Goal: Information Seeking & Learning: Learn about a topic

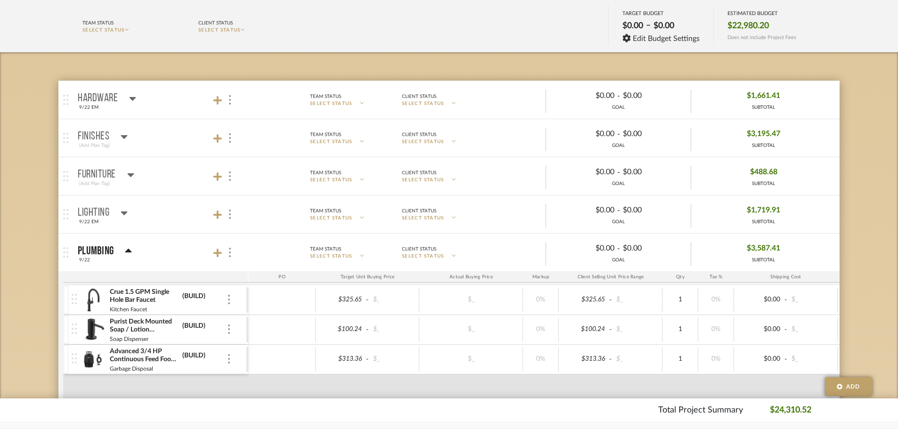
scroll to position [105, 0]
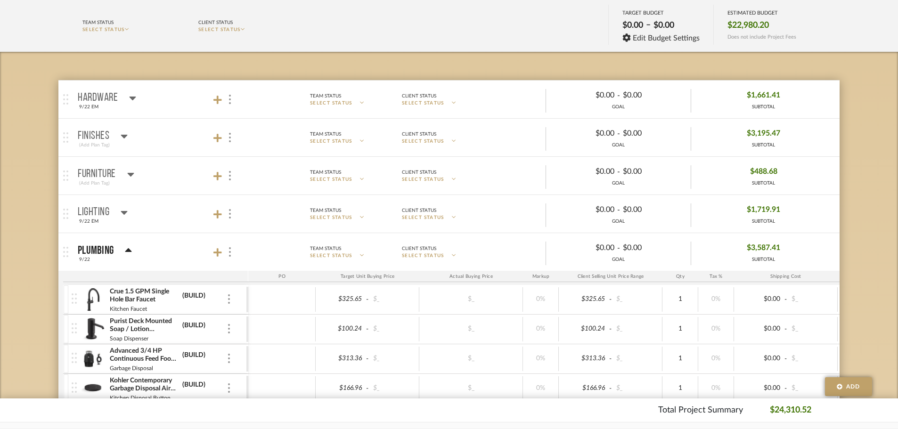
click at [122, 251] on div "Plumbing" at bounding box center [105, 250] width 54 height 11
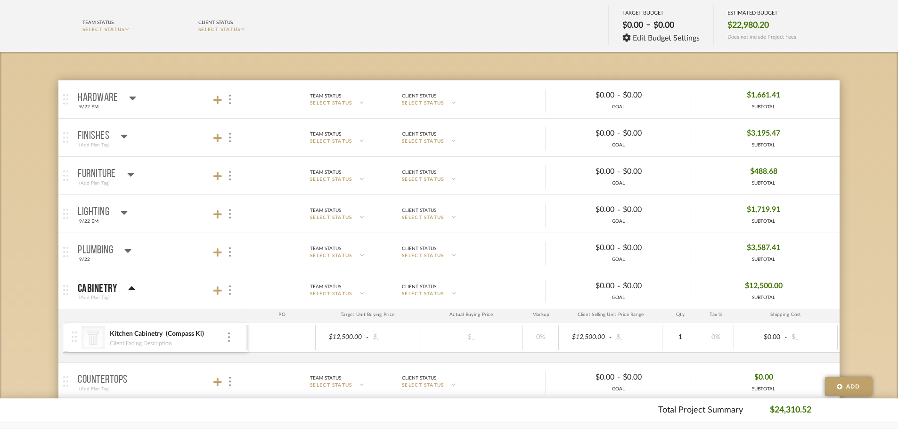
click at [122, 251] on div "Plumbing" at bounding box center [105, 250] width 54 height 11
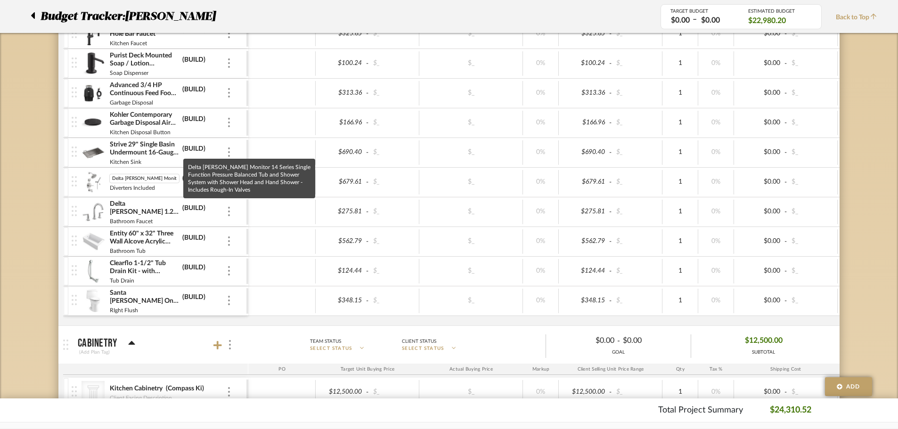
scroll to position [0, 253]
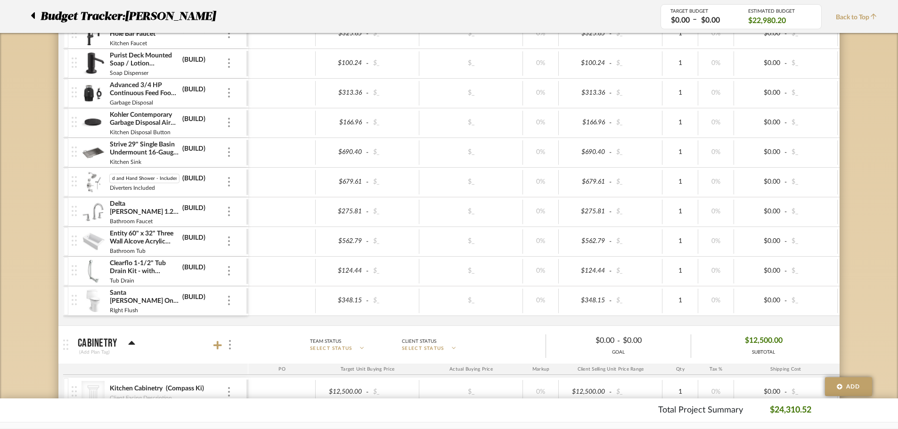
click at [102, 180] on img at bounding box center [93, 182] width 23 height 23
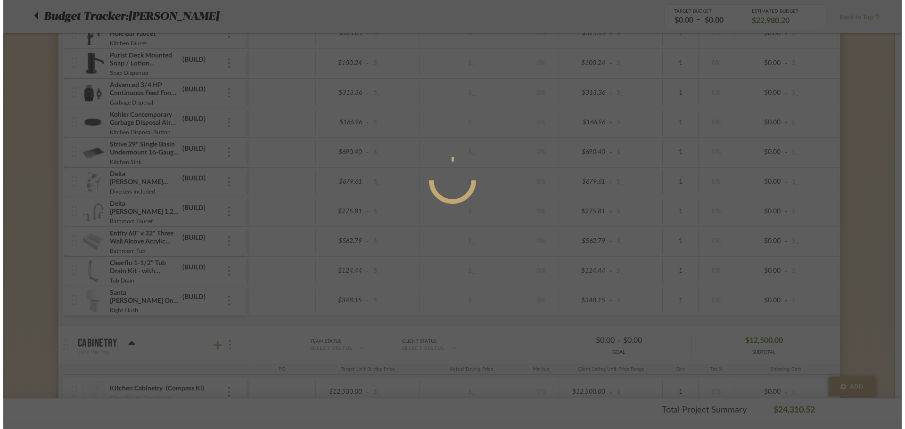
scroll to position [0, 0]
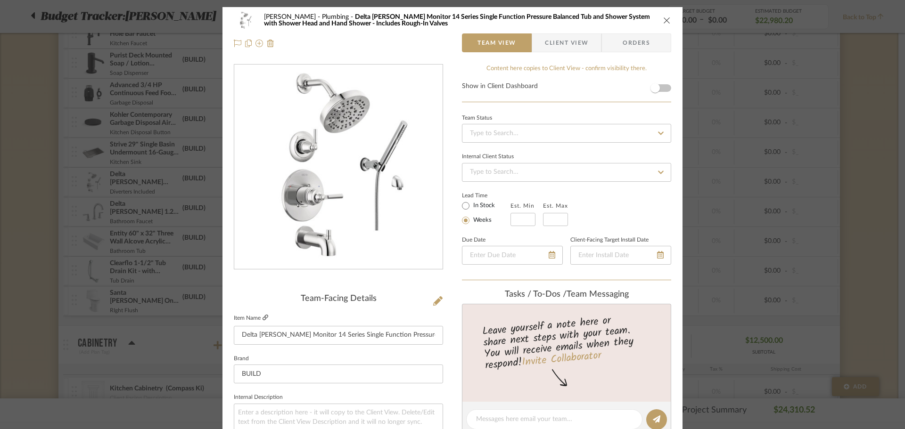
click at [262, 318] on icon at bounding box center [265, 318] width 6 height 6
click at [664, 14] on div "CASALI Plumbing Delta Saylor Monitor 14 Series Single Function Pressure Balance…" at bounding box center [452, 20] width 437 height 19
click at [663, 20] on icon "close" at bounding box center [667, 20] width 8 height 8
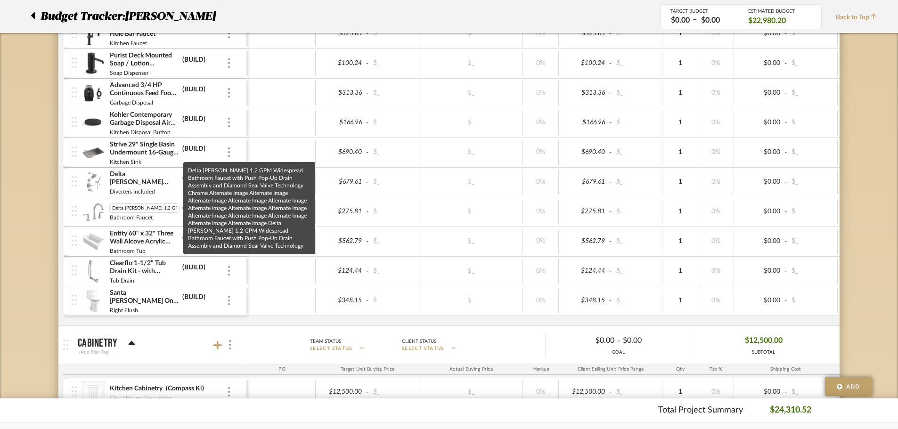
scroll to position [0, 905]
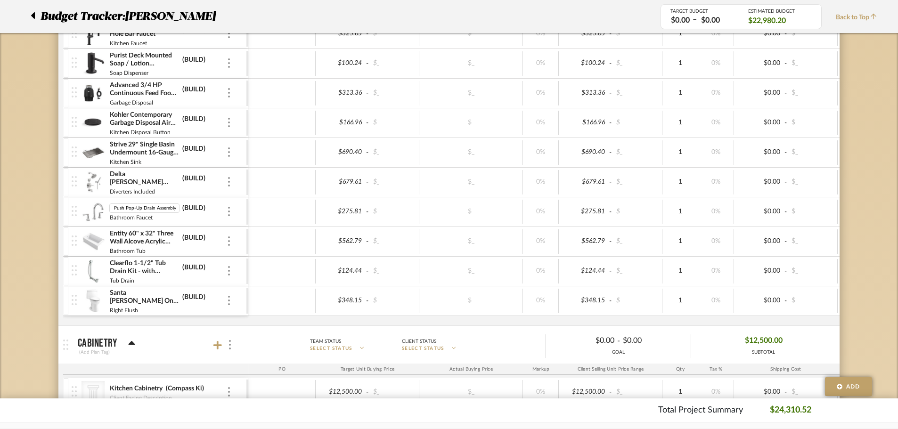
click at [88, 149] on img at bounding box center [93, 152] width 23 height 23
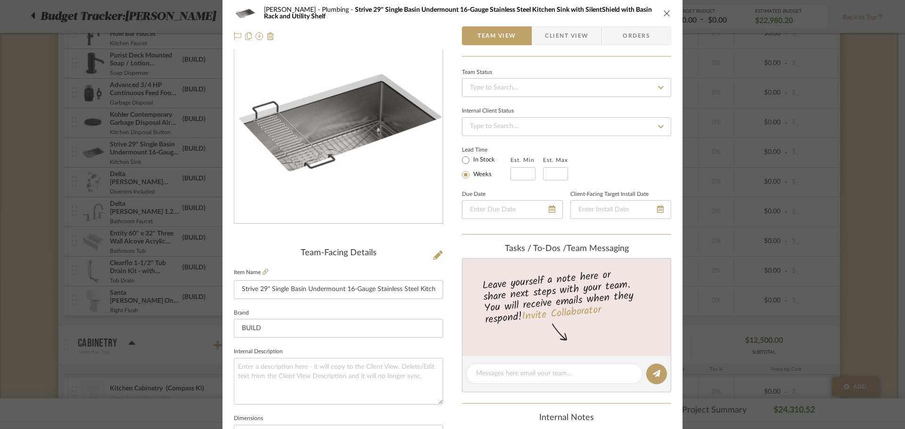
scroll to position [0, 0]
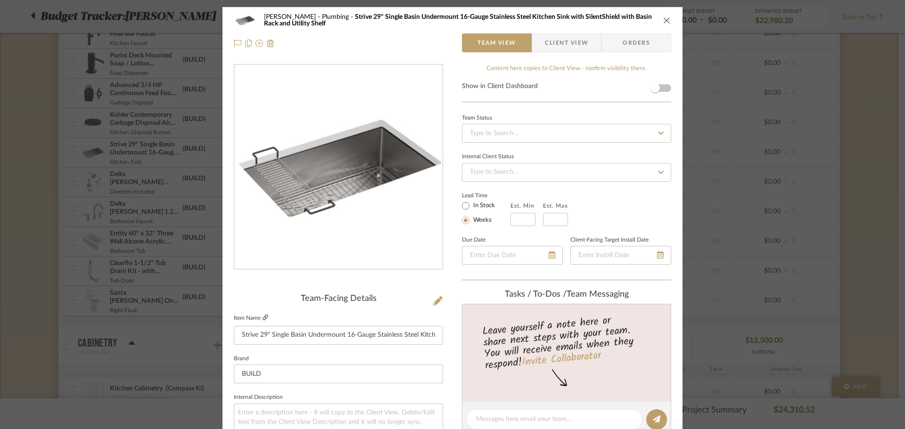
click at [263, 318] on icon at bounding box center [265, 318] width 6 height 6
click at [666, 17] on icon "close" at bounding box center [667, 20] width 8 height 8
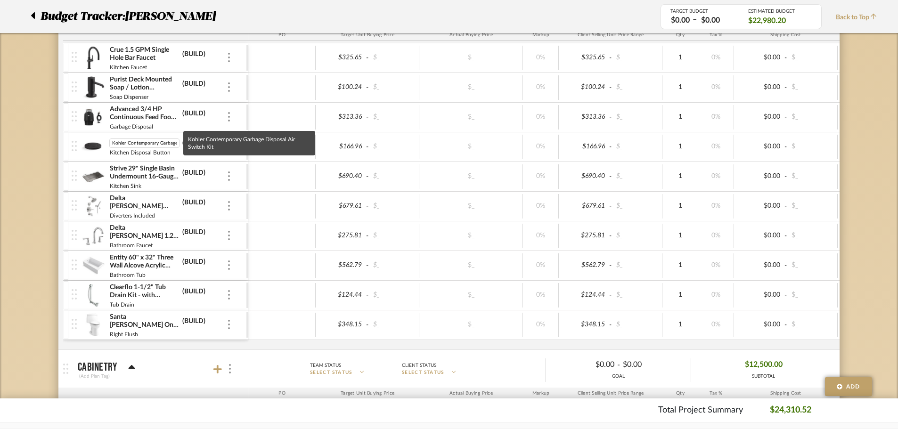
scroll to position [0, 46]
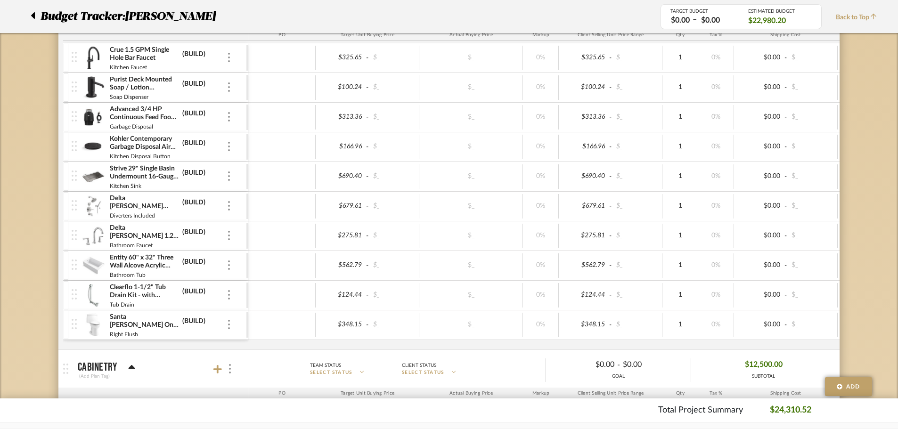
click at [94, 143] on img at bounding box center [93, 147] width 23 height 23
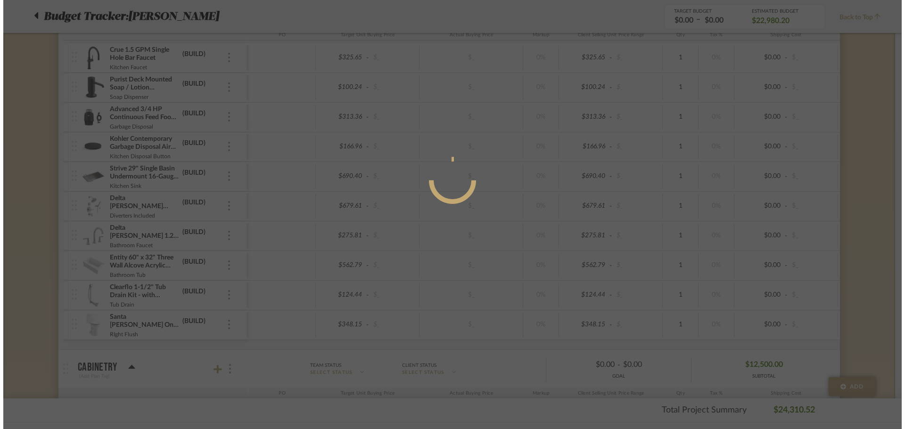
scroll to position [0, 0]
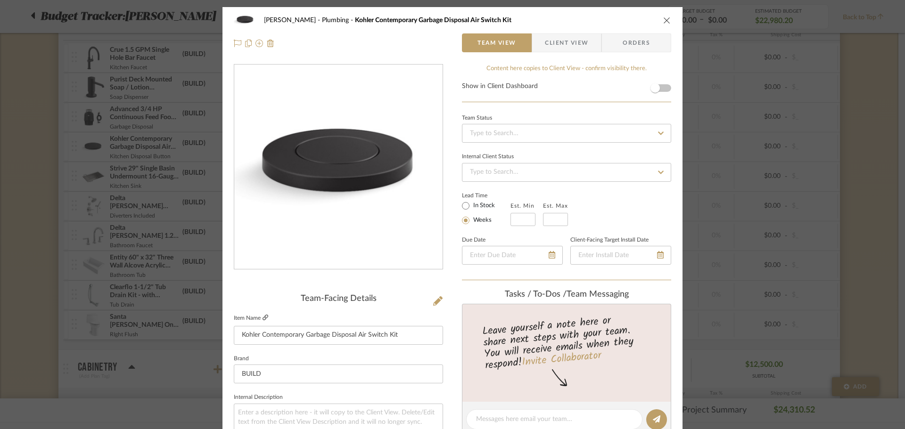
click at [264, 317] on icon at bounding box center [265, 318] width 6 height 6
click at [32, 238] on div "CASALI Plumbing Kohler Contemporary Garbage Disposal Air Switch Kit Team View C…" at bounding box center [452, 214] width 905 height 429
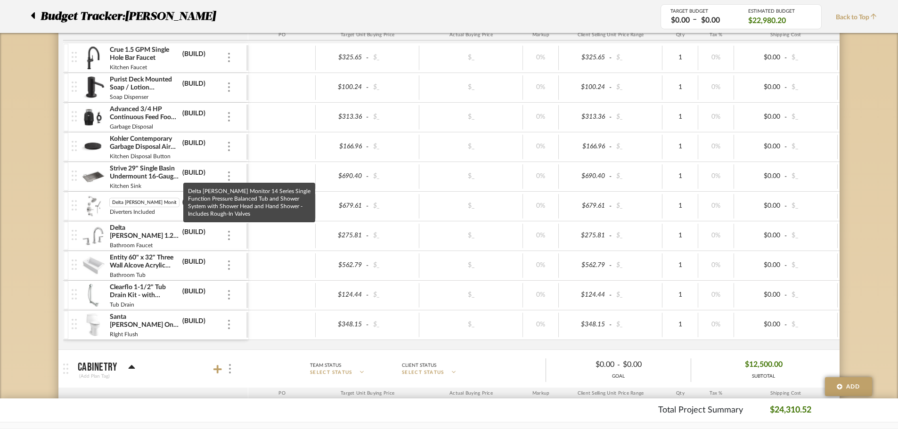
scroll to position [0, 253]
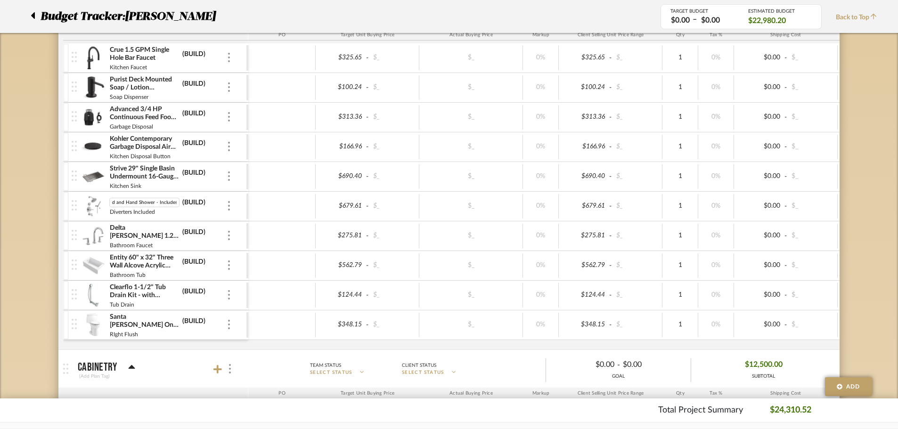
click at [92, 211] on img at bounding box center [93, 206] width 23 height 23
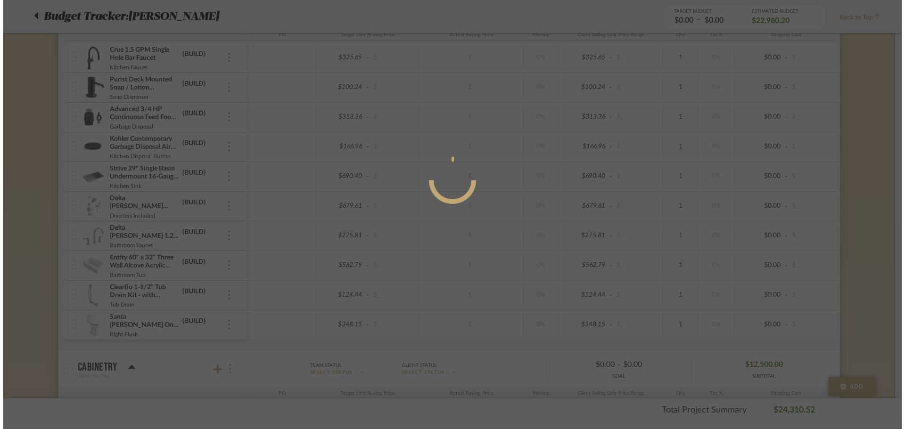
scroll to position [0, 0]
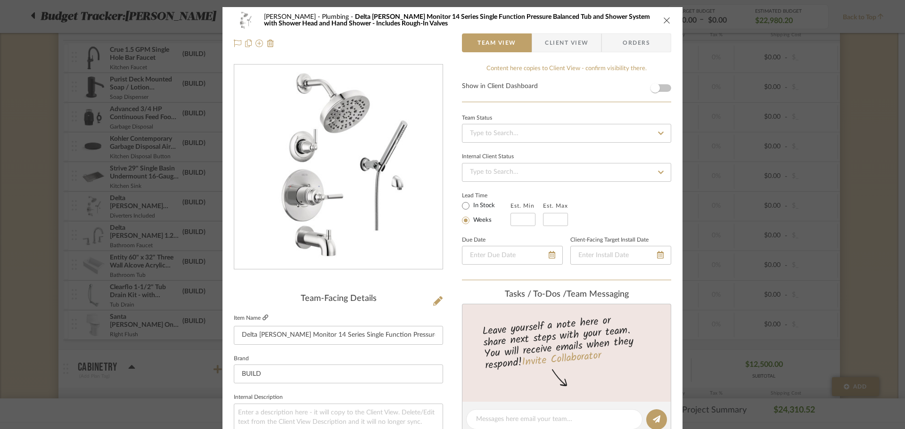
click at [262, 317] on icon at bounding box center [265, 318] width 6 height 6
click at [24, 179] on div "CASALI Plumbing Delta Saylor Monitor 14 Series Single Function Pressure Balance…" at bounding box center [452, 214] width 905 height 429
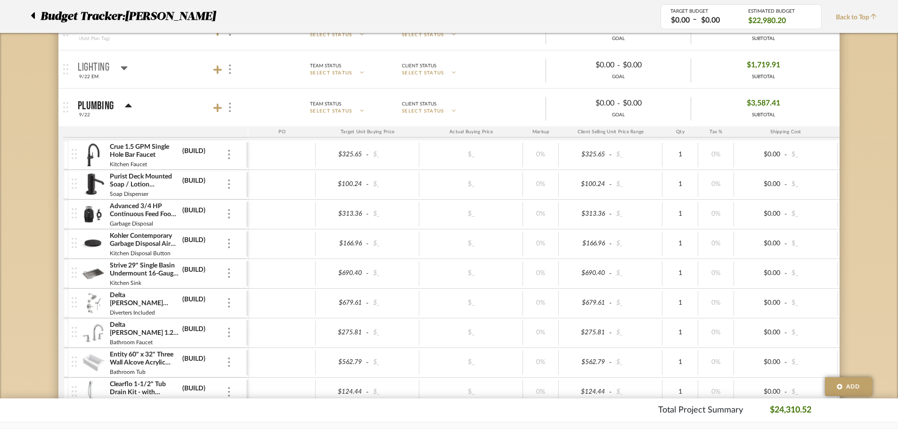
scroll to position [249, 0]
click at [90, 218] on img at bounding box center [93, 215] width 23 height 23
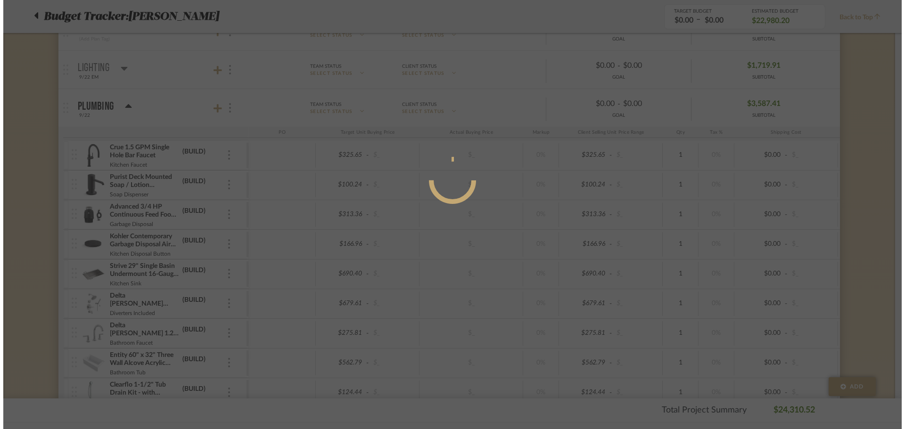
scroll to position [0, 0]
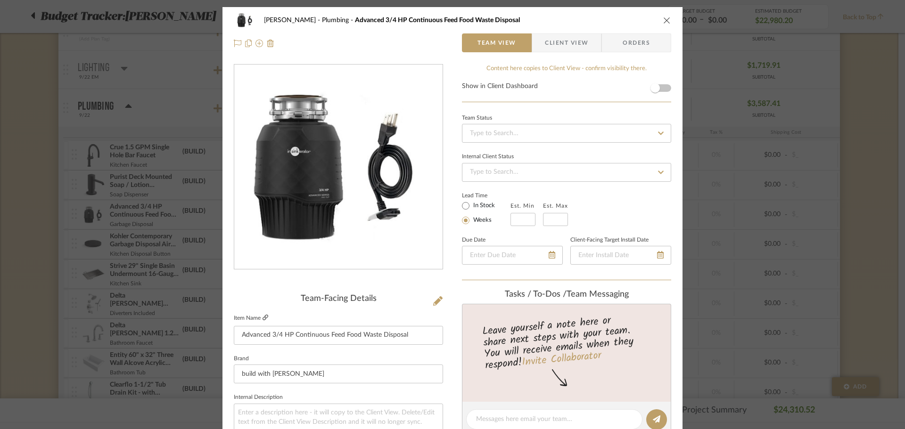
click at [262, 316] on icon at bounding box center [265, 318] width 6 height 6
